Goal: Information Seeking & Learning: Learn about a topic

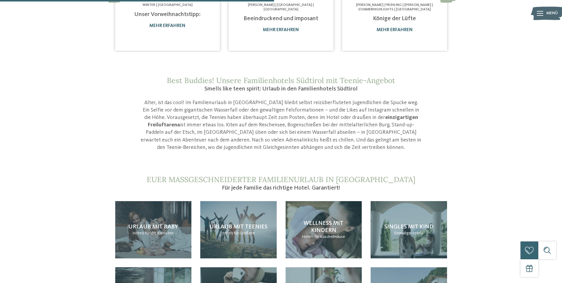
scroll to position [504, 0]
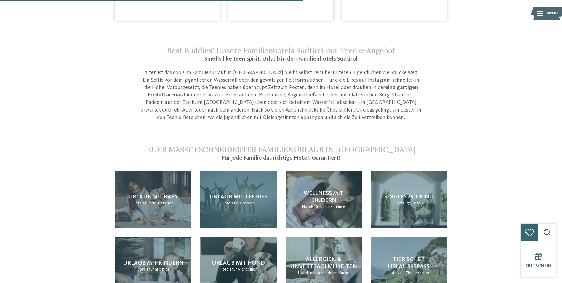
click at [242, 194] on span "Urlaub mit Teenies" at bounding box center [239, 197] width 58 height 6
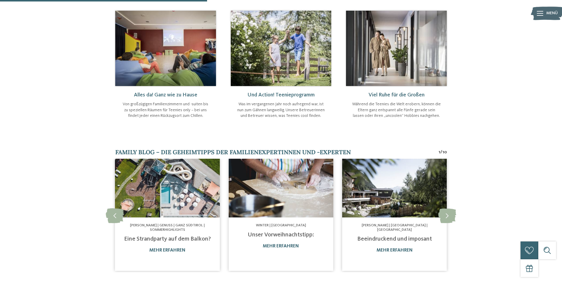
scroll to position [234, 0]
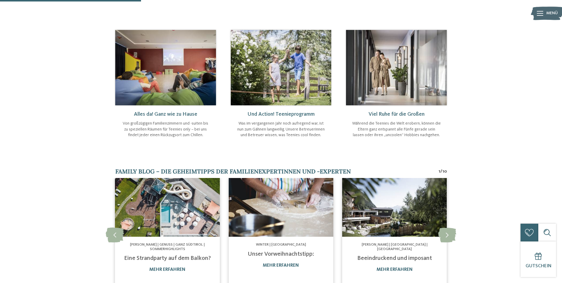
click at [178, 214] on img at bounding box center [167, 207] width 105 height 59
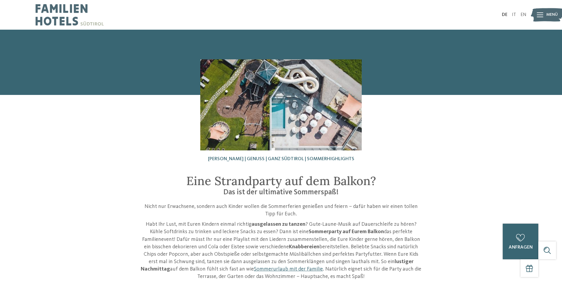
click at [154, 156] on div "[PERSON_NAME] | Genuss | Ganz Südtirol | Sommerhighlights" at bounding box center [281, 110] width 332 height 103
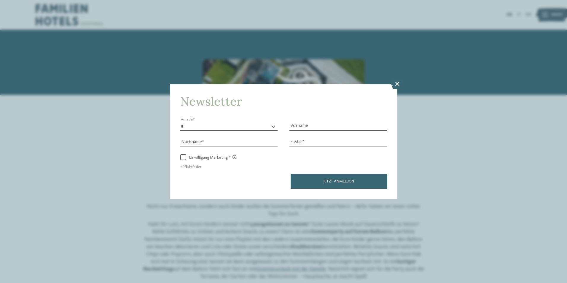
click at [396, 84] on icon at bounding box center [397, 83] width 13 height 10
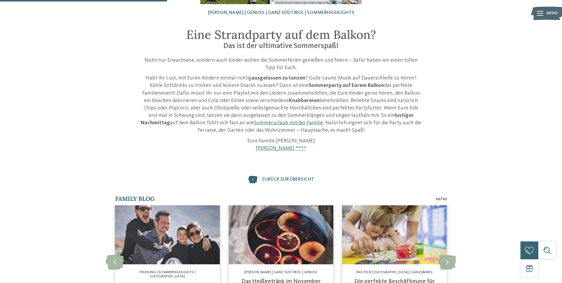
scroll to position [148, 0]
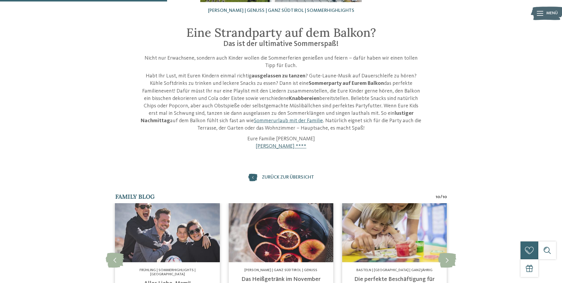
click at [277, 146] on link "Familienhotel Huber ****" at bounding box center [281, 145] width 51 height 5
